Goal: Find specific page/section: Find specific page/section

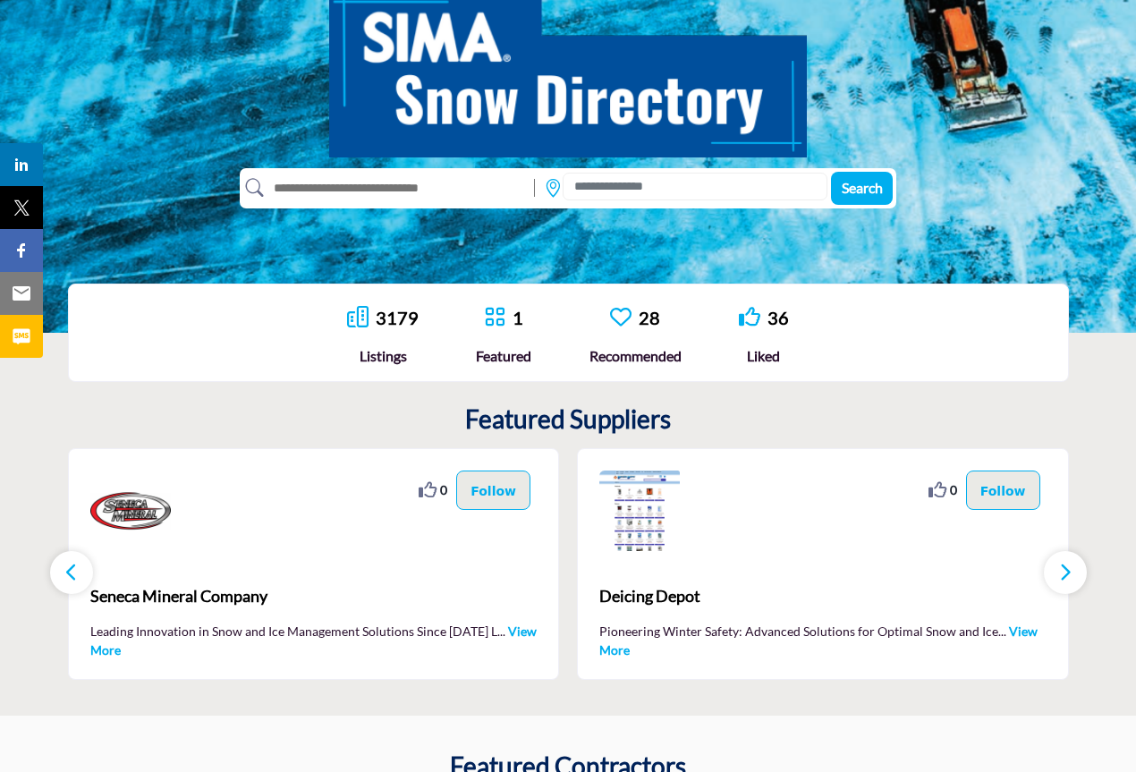
scroll to position [353, 0]
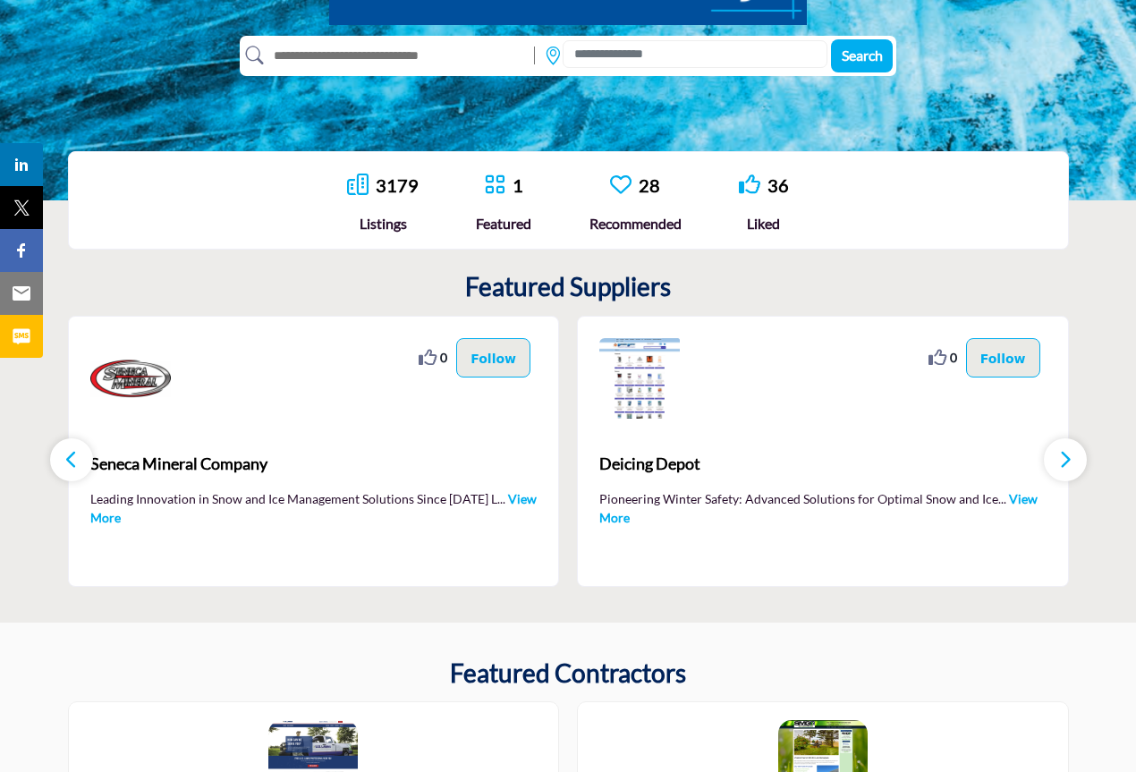
drag, startPoint x: 0, startPoint y: 0, endPoint x: 1132, endPoint y: 284, distance: 1167.4
click at [1132, 284] on html "sima.org Browse Invite Pricing Contact Us" at bounding box center [568, 763] width 1136 height 2232
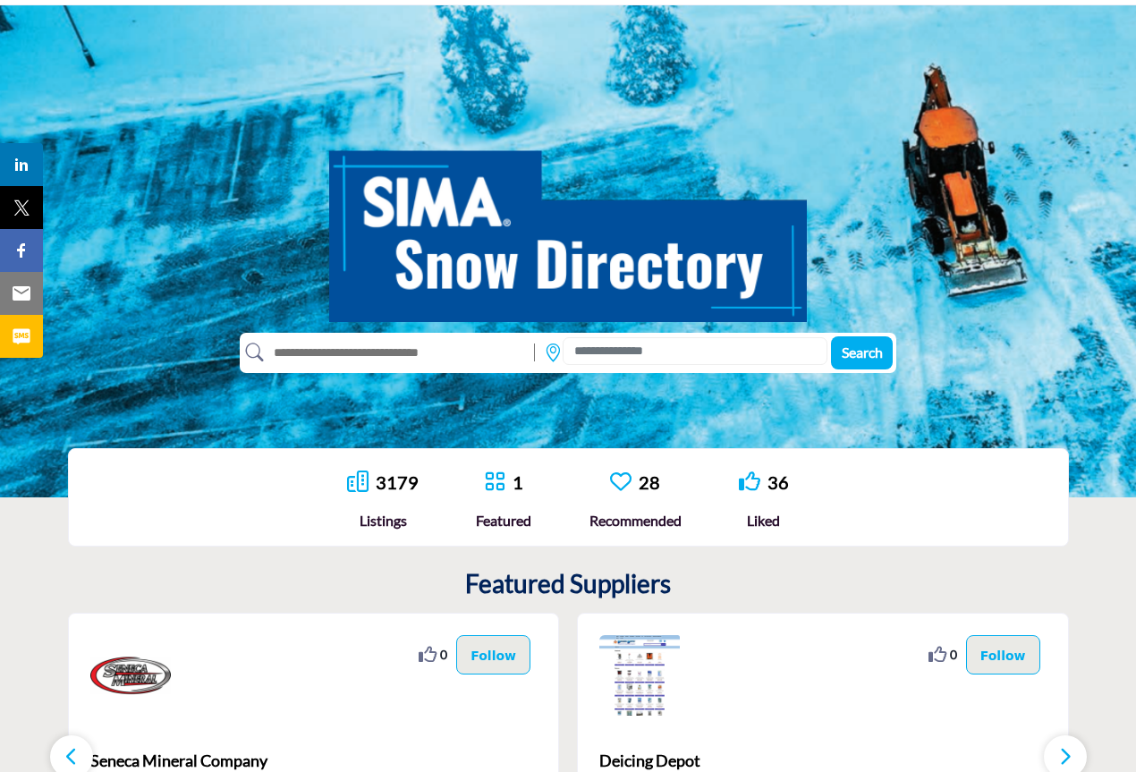
scroll to position [0, 0]
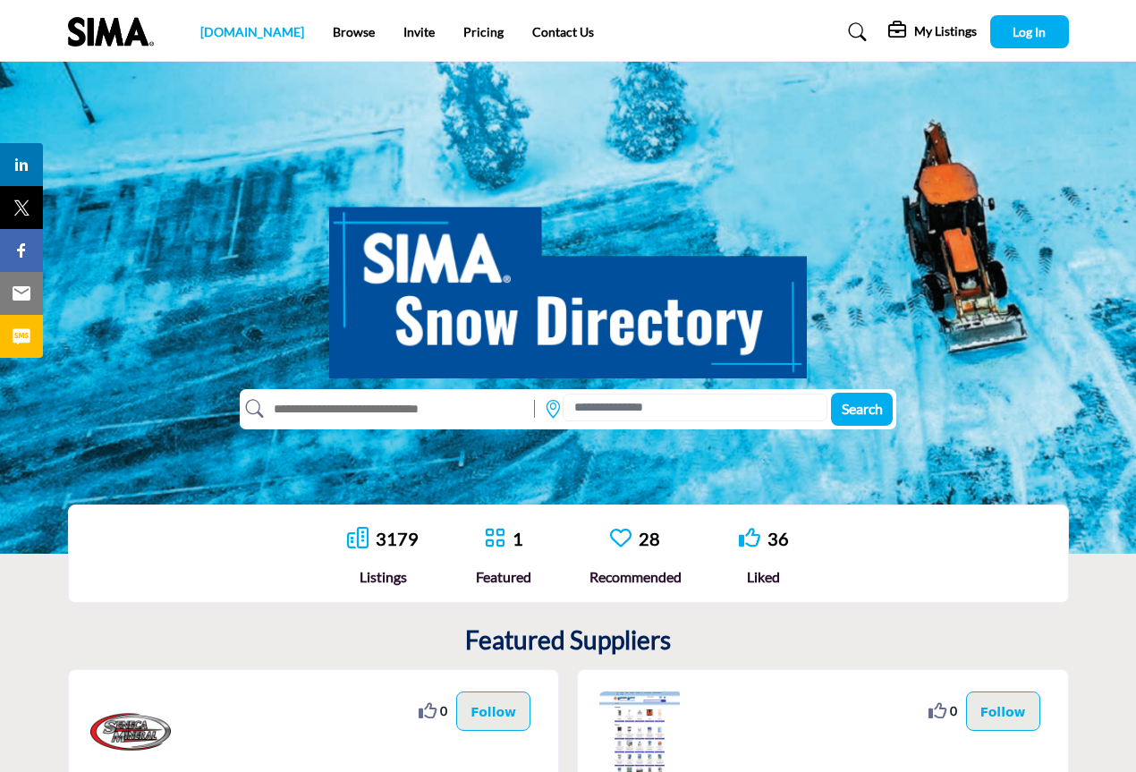
click at [228, 25] on link "[DOMAIN_NAME]" at bounding box center [252, 31] width 104 height 15
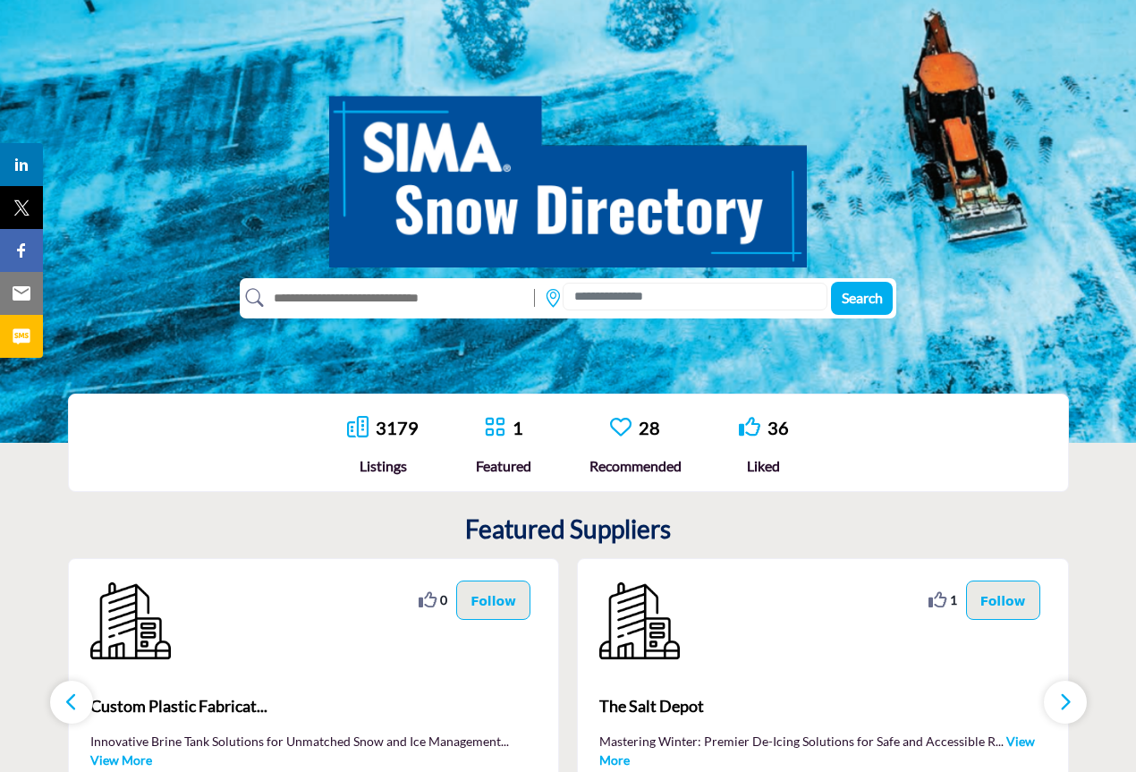
scroll to position [117, 0]
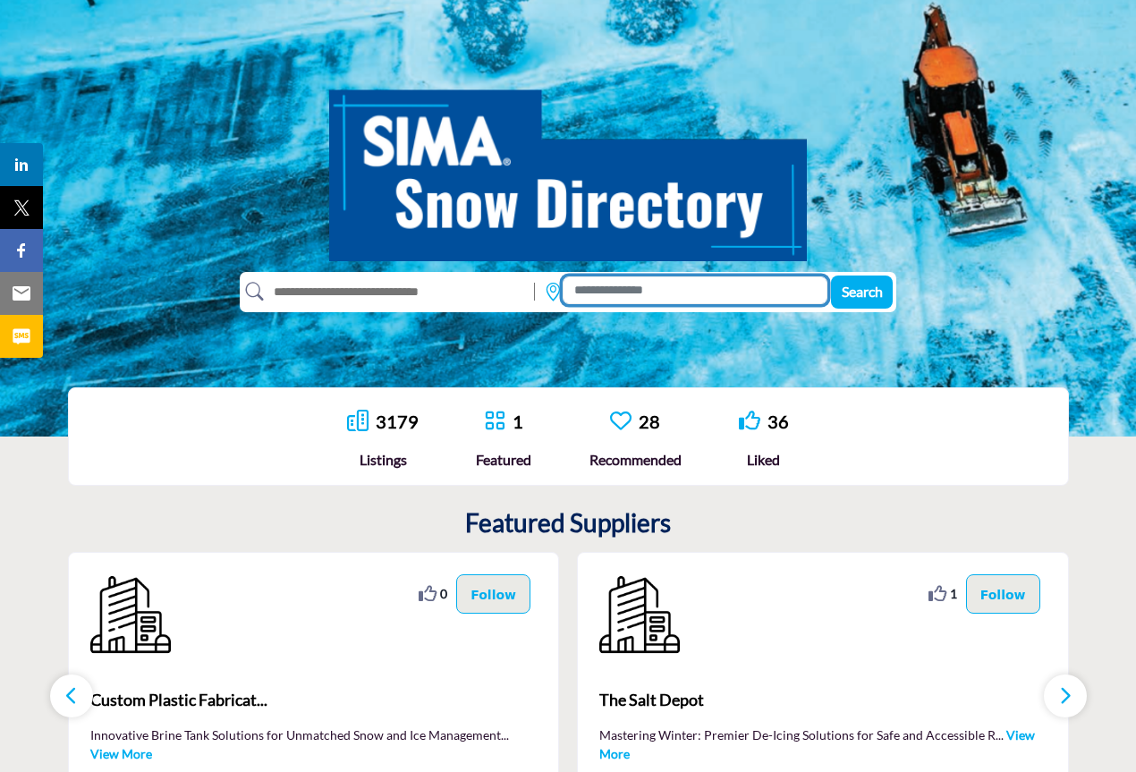
click at [711, 292] on input at bounding box center [695, 290] width 265 height 28
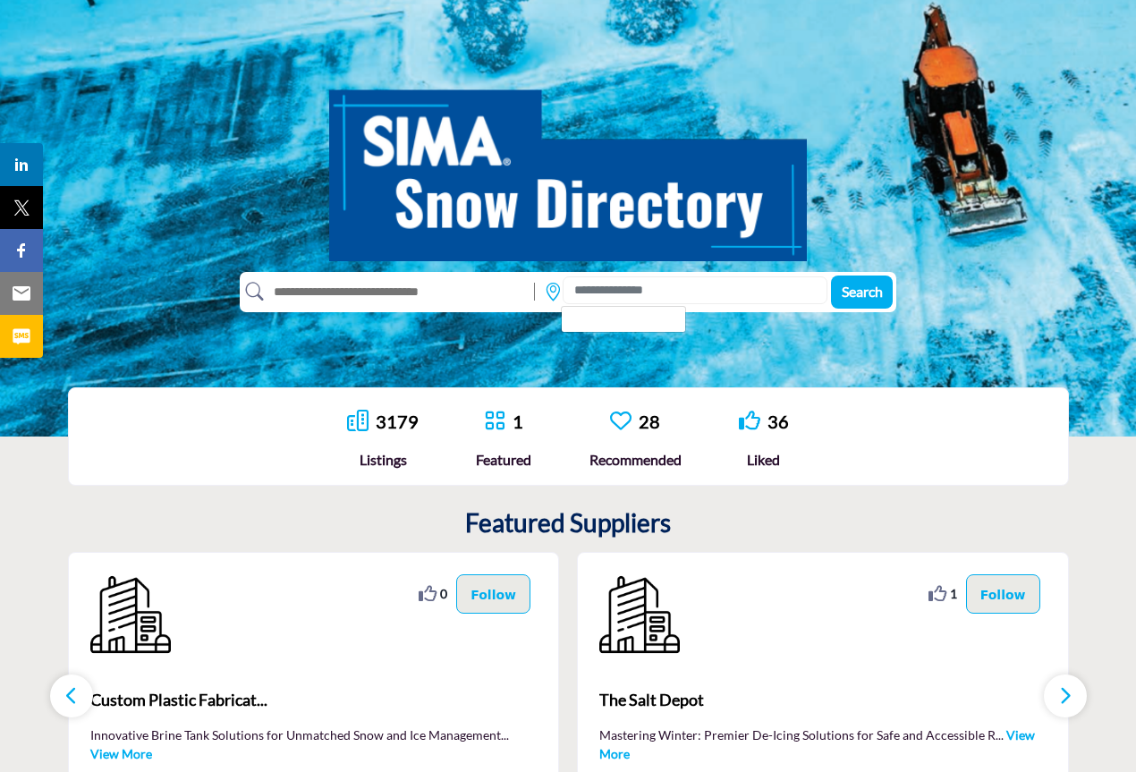
click at [479, 295] on input "text" at bounding box center [395, 291] width 262 height 29
type input "**********"
click at [861, 286] on span "Search" at bounding box center [862, 291] width 41 height 17
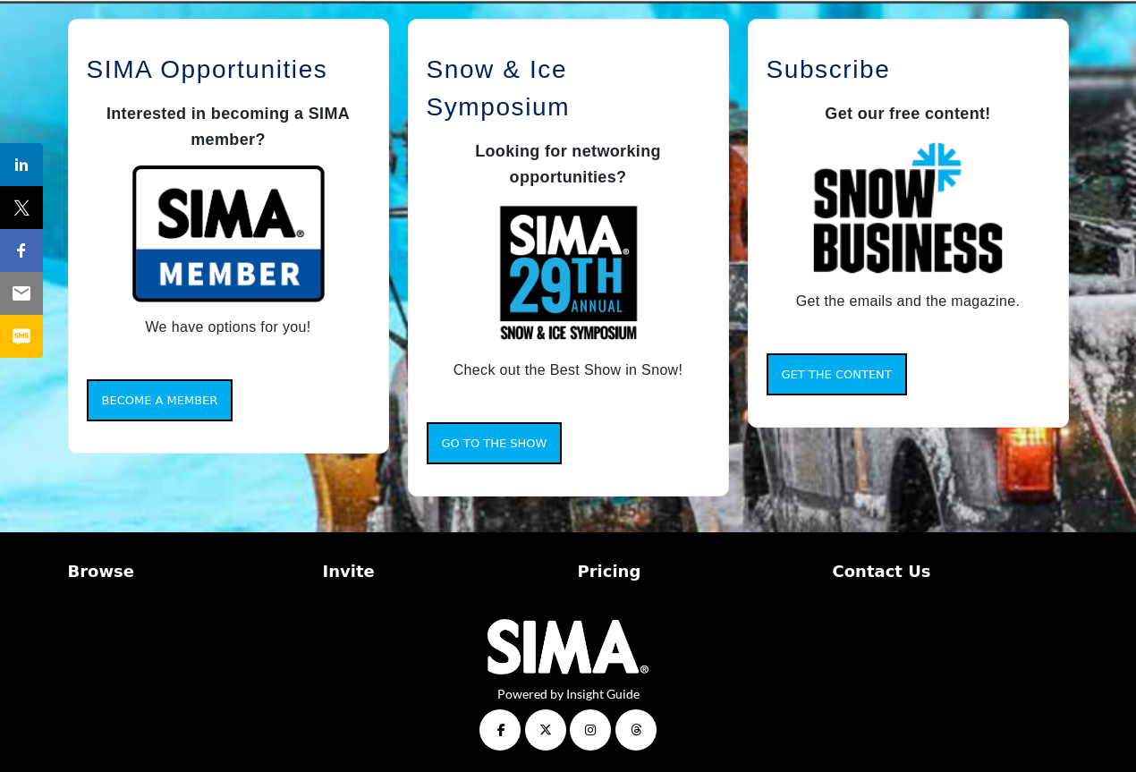
scroll to position [1460, 0]
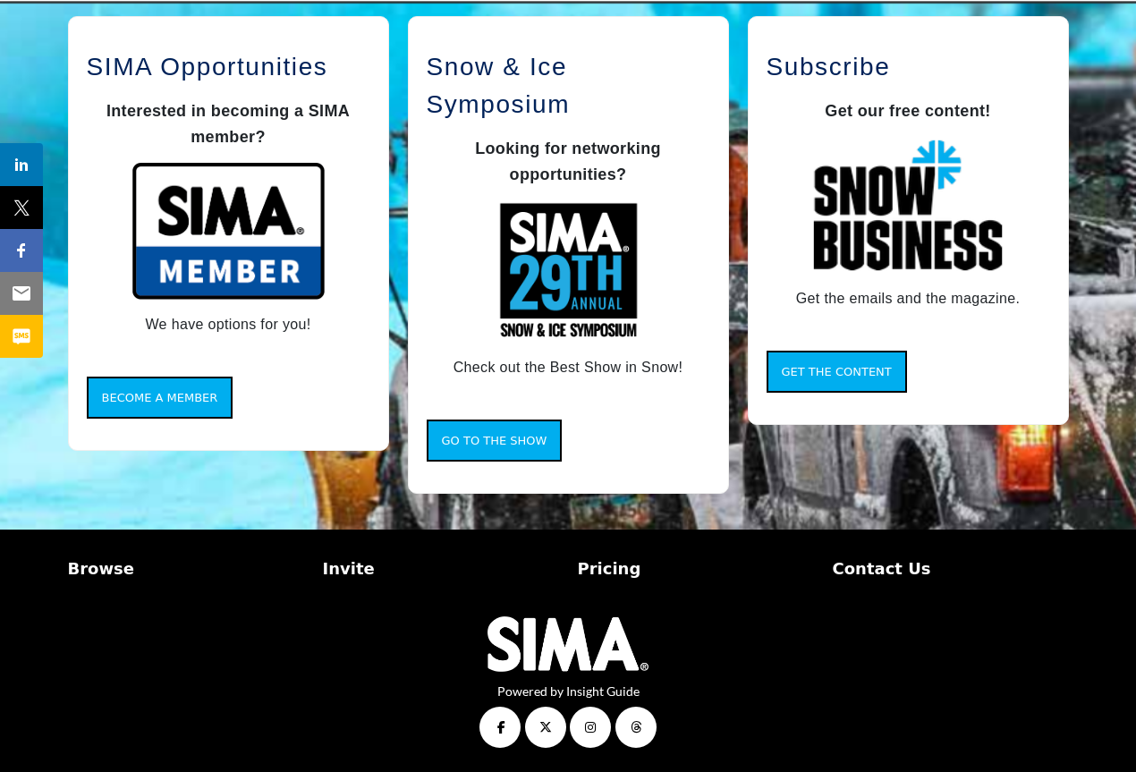
click at [889, 564] on p "Contact Us" at bounding box center [951, 568] width 236 height 24
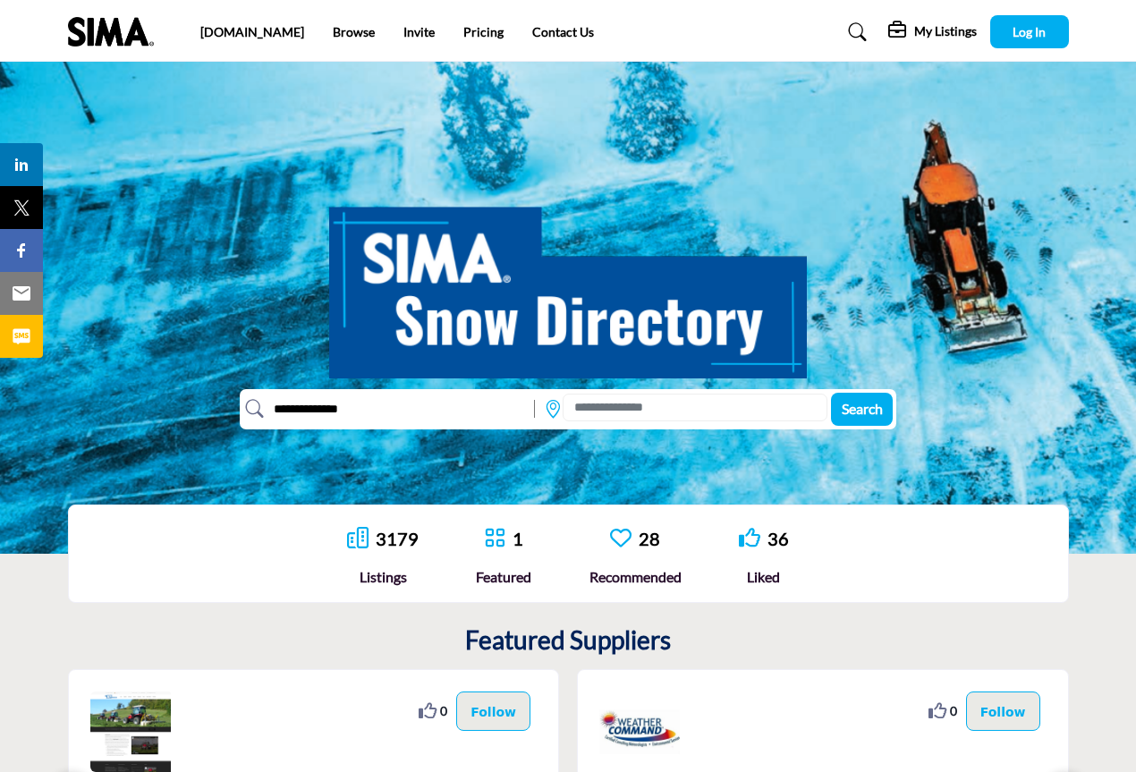
scroll to position [1420, 0]
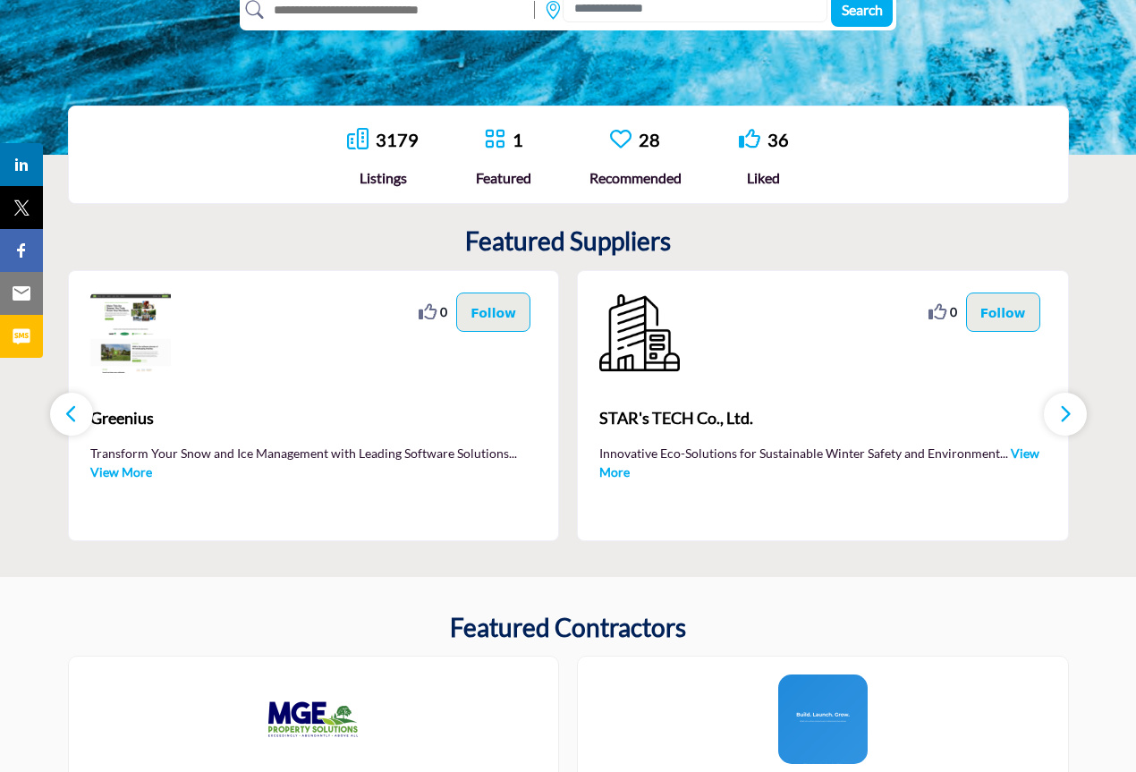
scroll to position [282, 0]
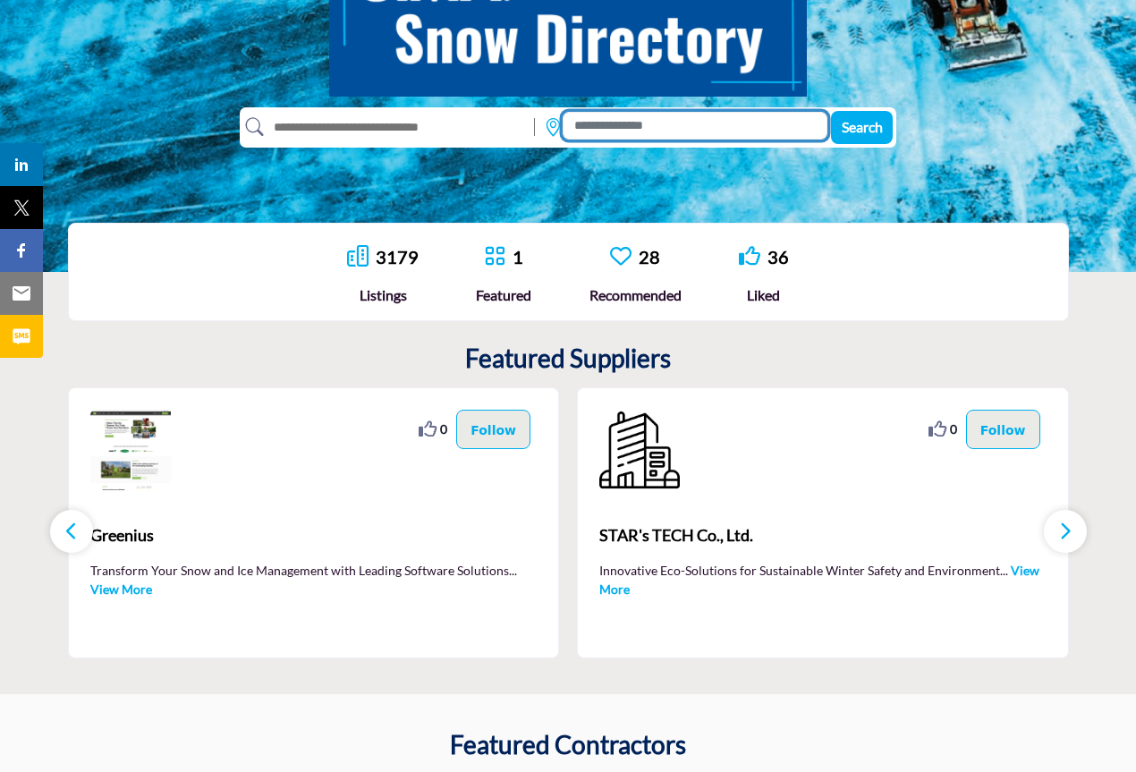
click at [722, 122] on input at bounding box center [695, 126] width 265 height 28
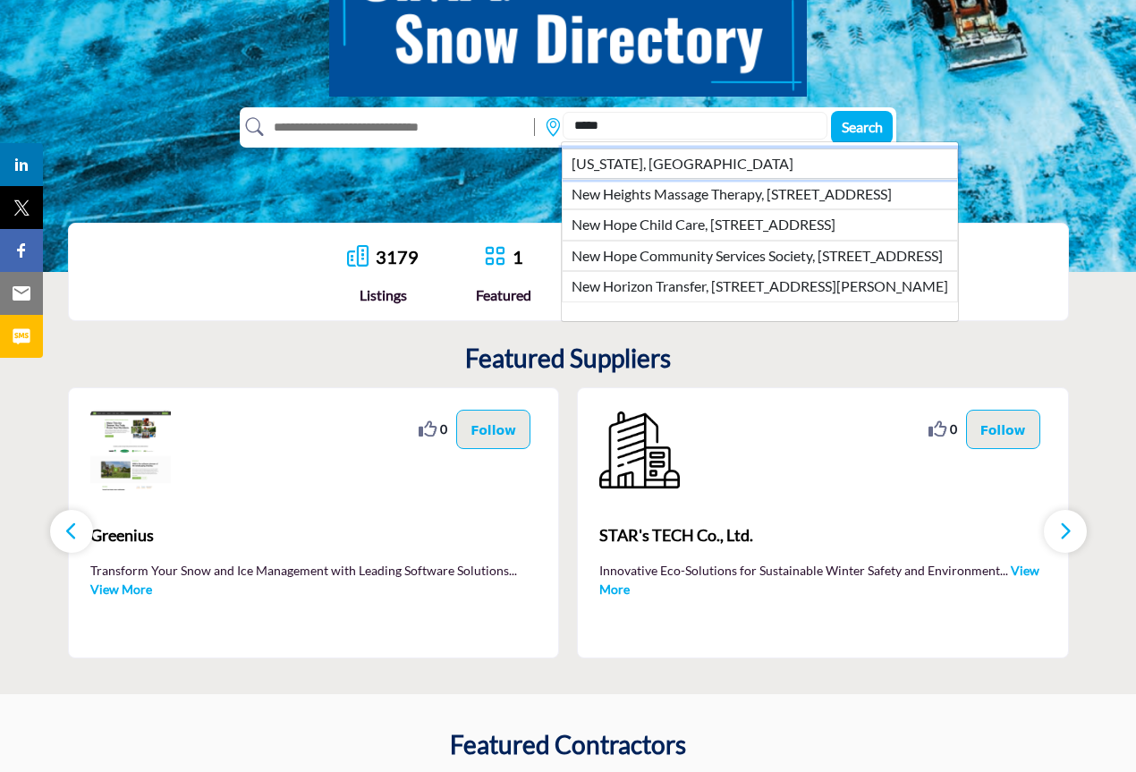
click at [672, 166] on li "New Hampshire, USA" at bounding box center [760, 163] width 396 height 30
type input "**********"
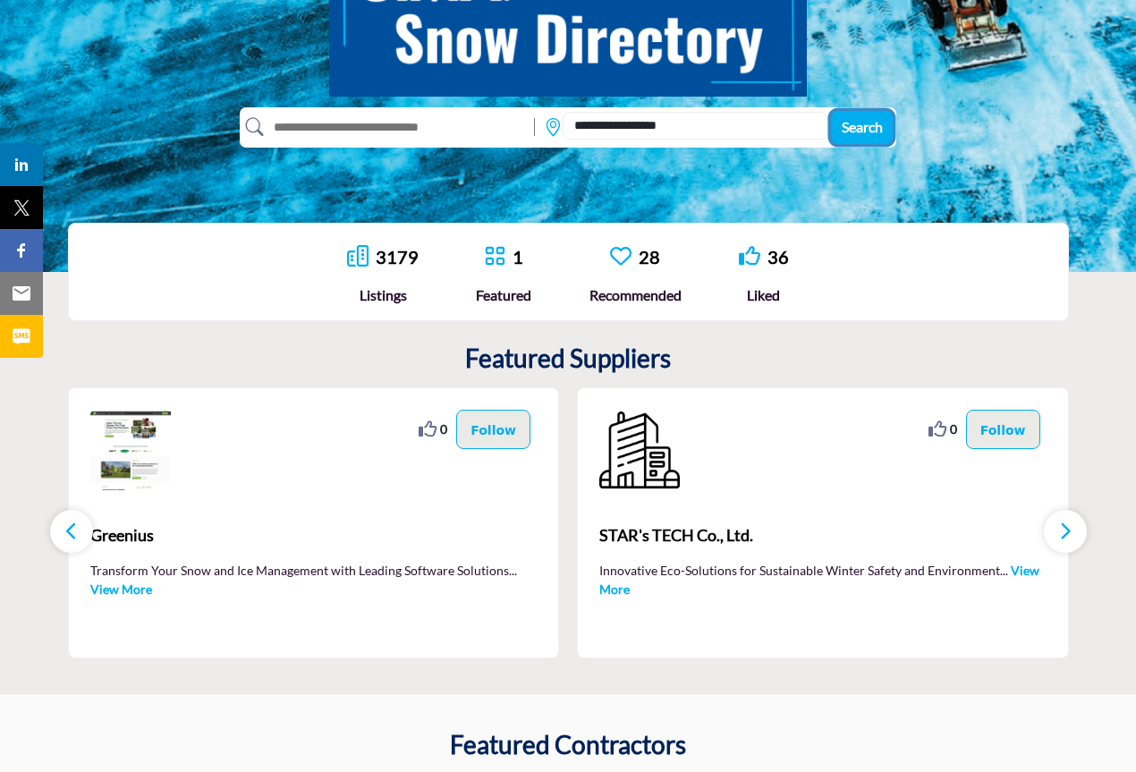
click at [874, 132] on span "Search" at bounding box center [862, 126] width 41 height 17
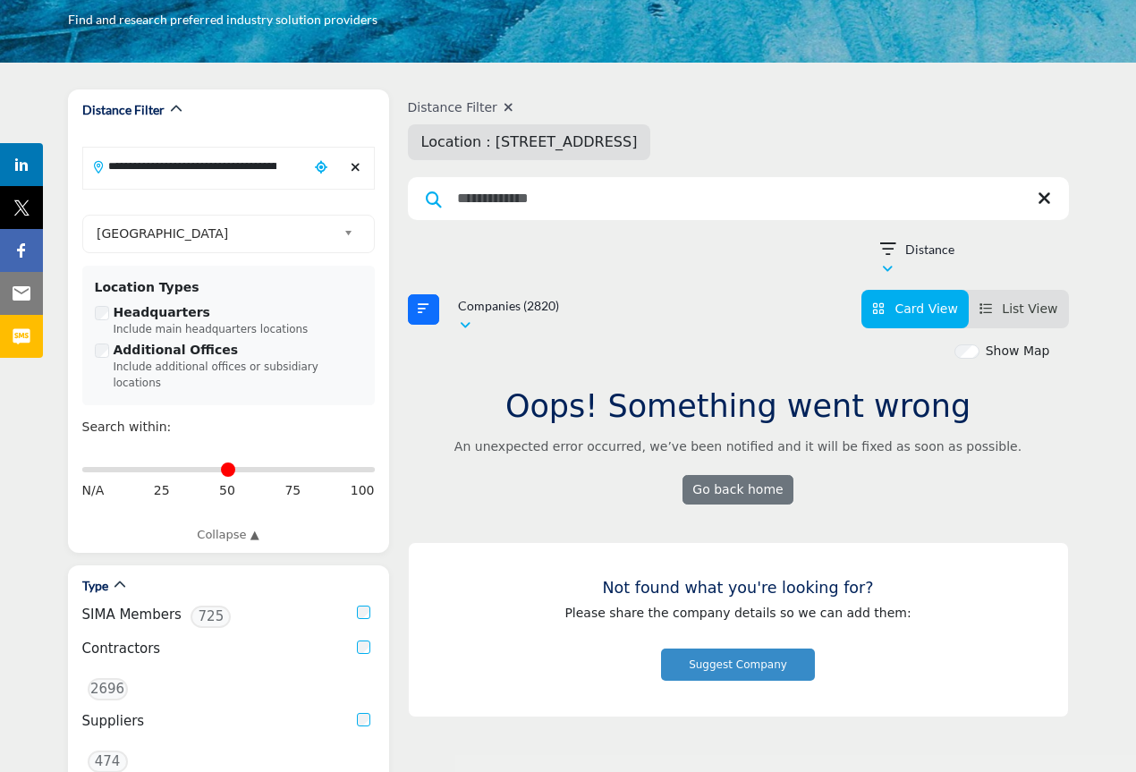
scroll to position [139, 0]
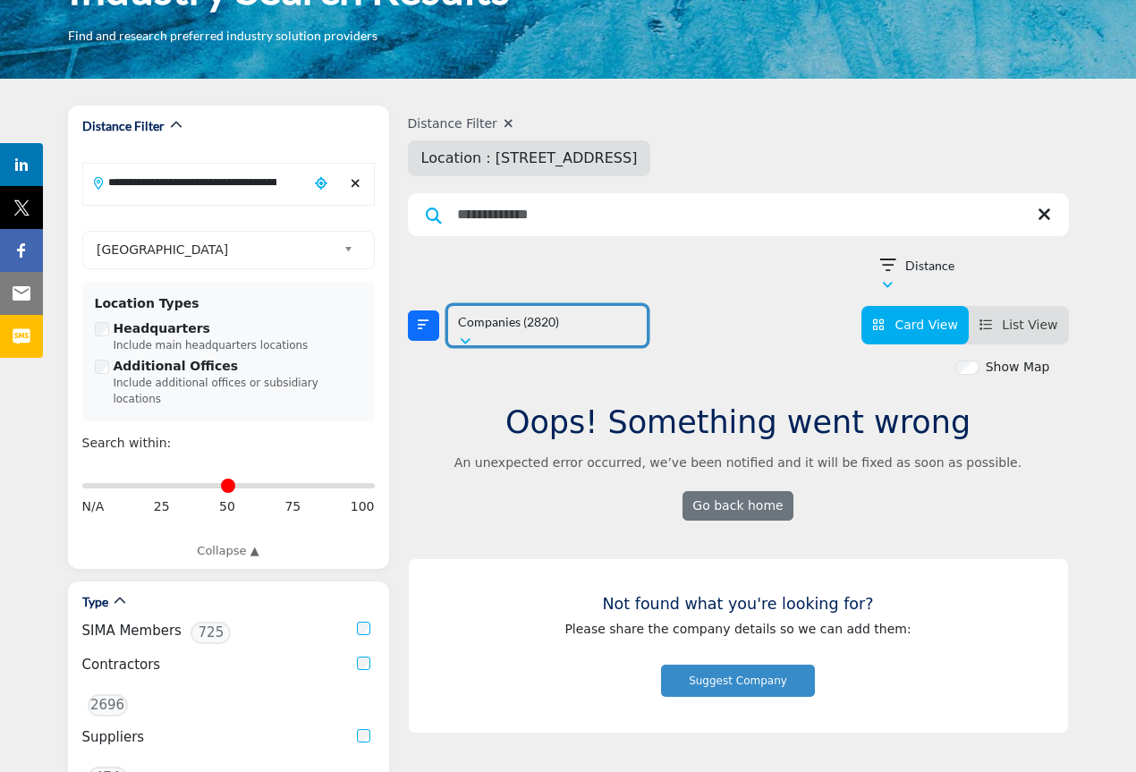
click at [547, 314] on p "Companies (2820)" at bounding box center [508, 322] width 101 height 18
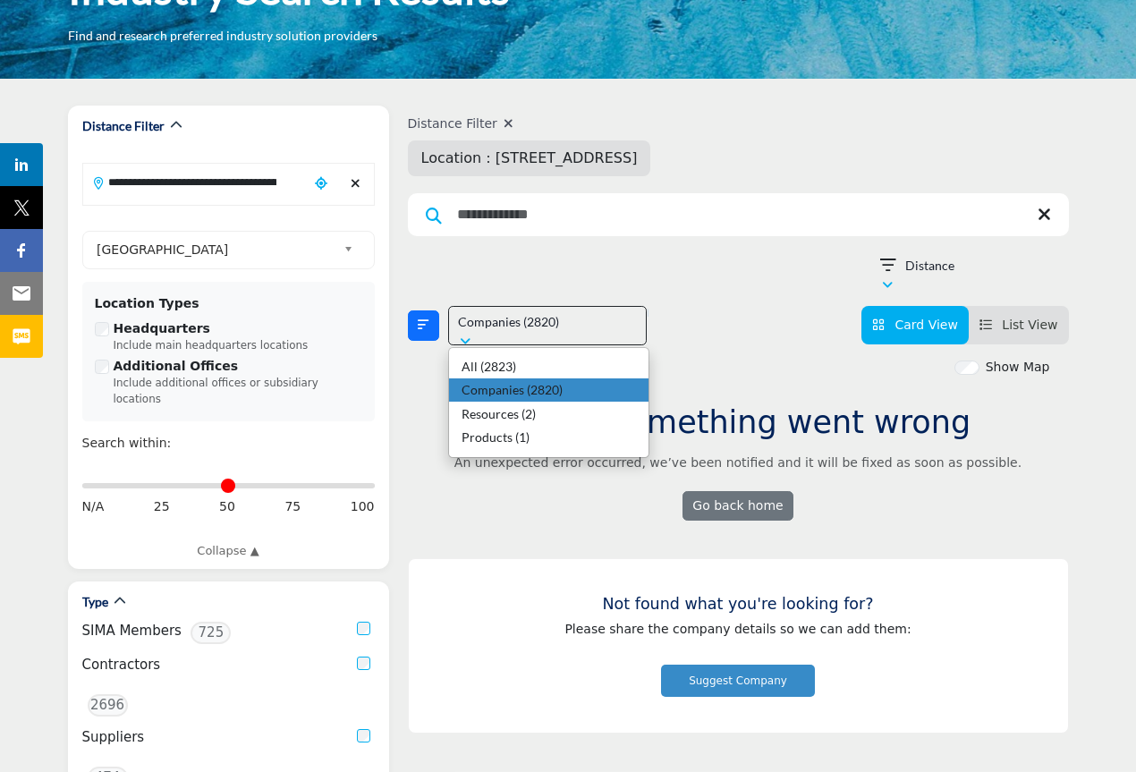
click at [527, 390] on b "(2820)" at bounding box center [545, 389] width 36 height 15
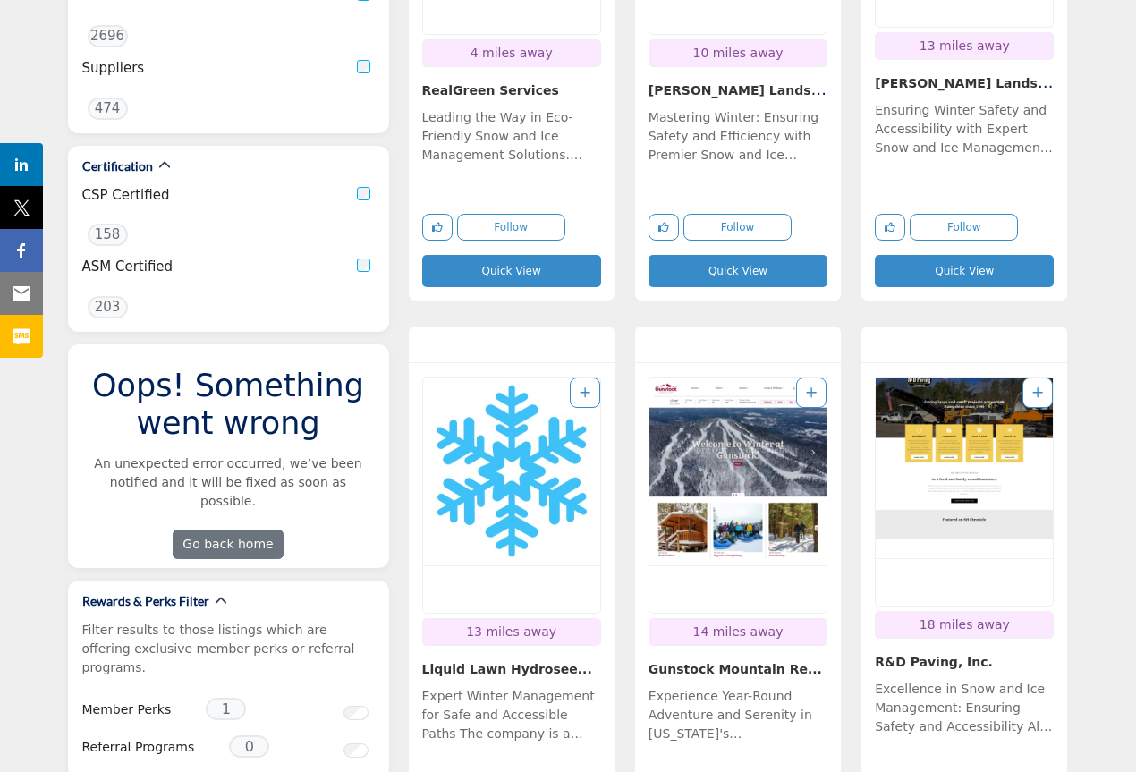
scroll to position [787, 0]
